Goal: Navigation & Orientation: Find specific page/section

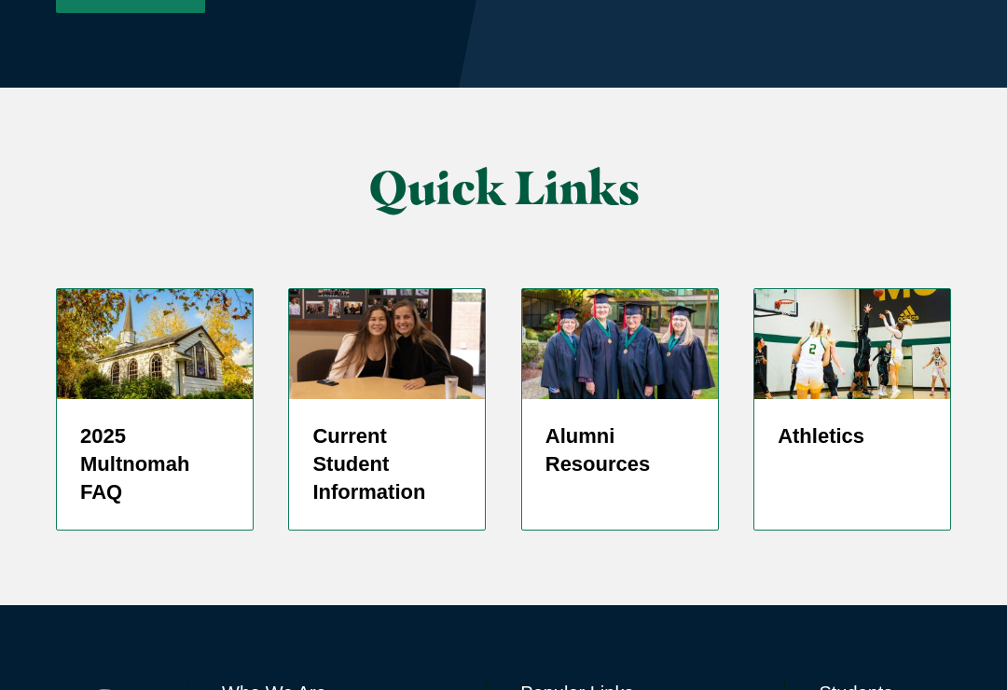
scroll to position [4990, 0]
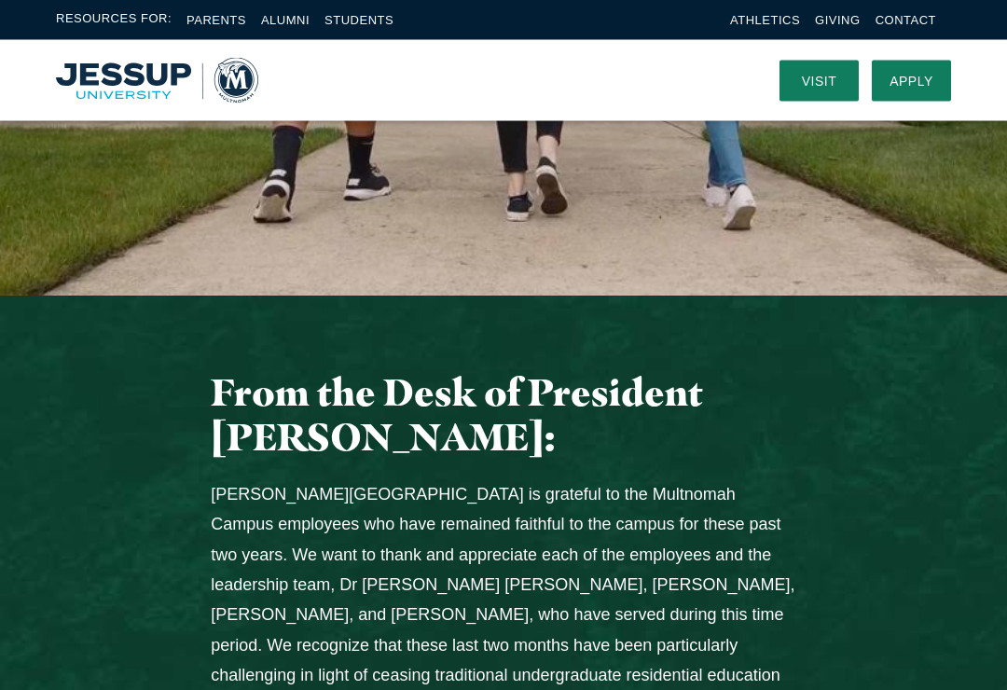
scroll to position [0, 0]
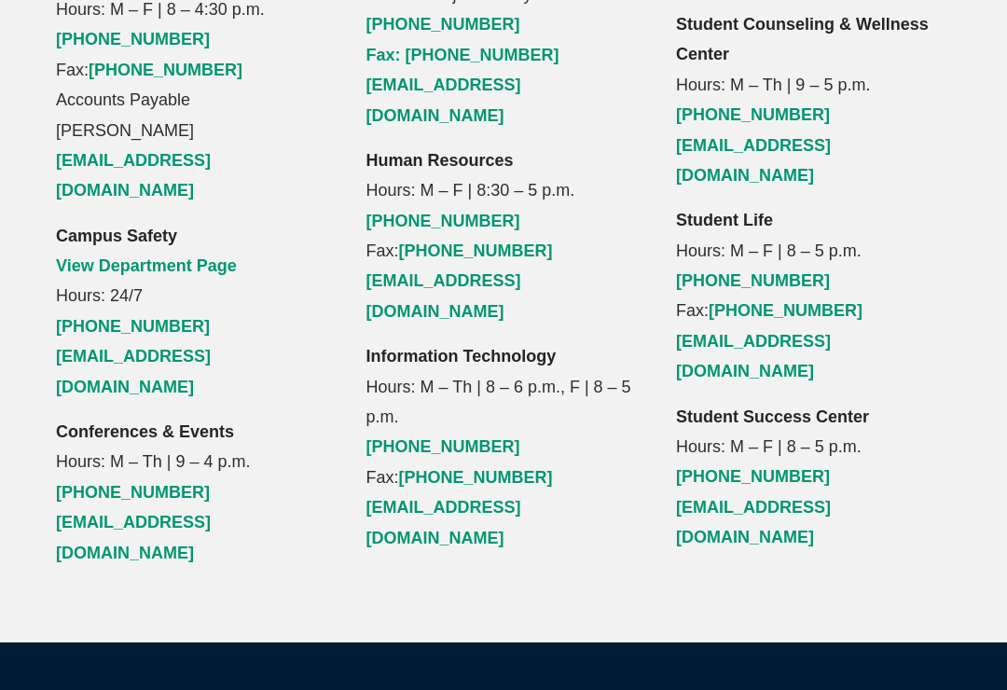
scroll to position [2375, 0]
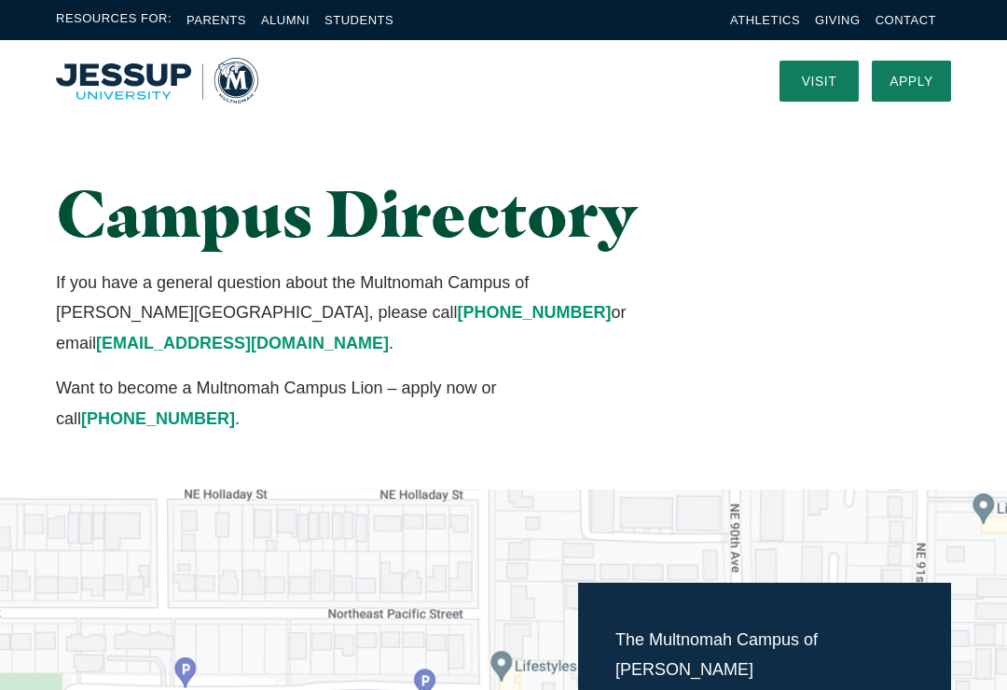
click at [833, 79] on link "Visit" at bounding box center [818, 81] width 79 height 41
